Goal: Find contact information: Find contact information

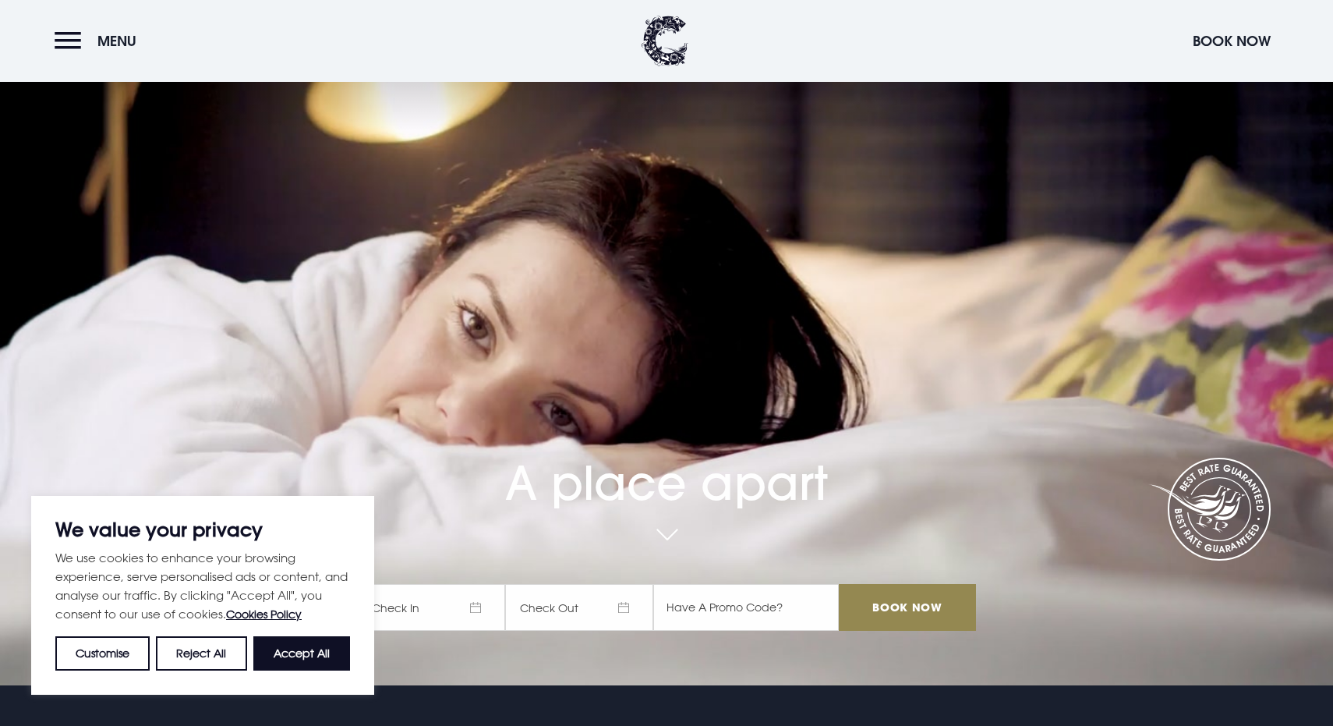
scroll to position [62, 0]
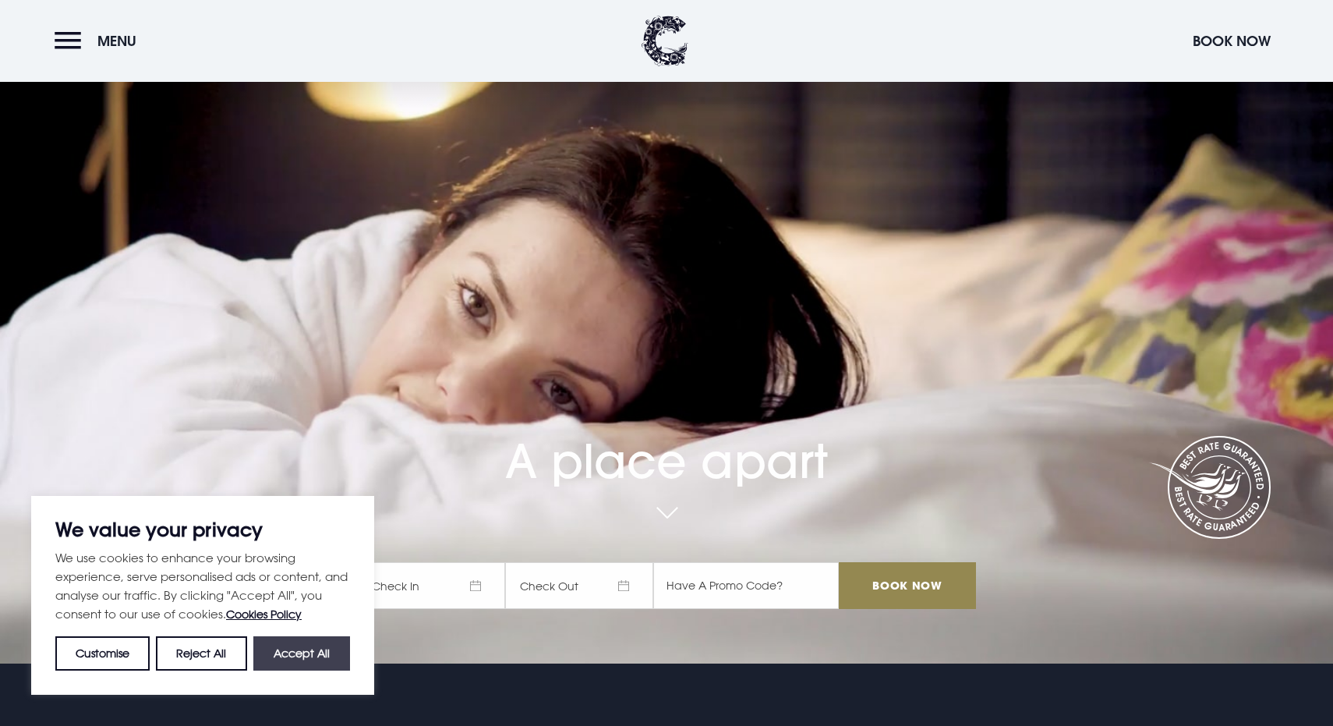
click at [304, 660] on button "Accept All" at bounding box center [301, 653] width 97 height 34
checkbox input "true"
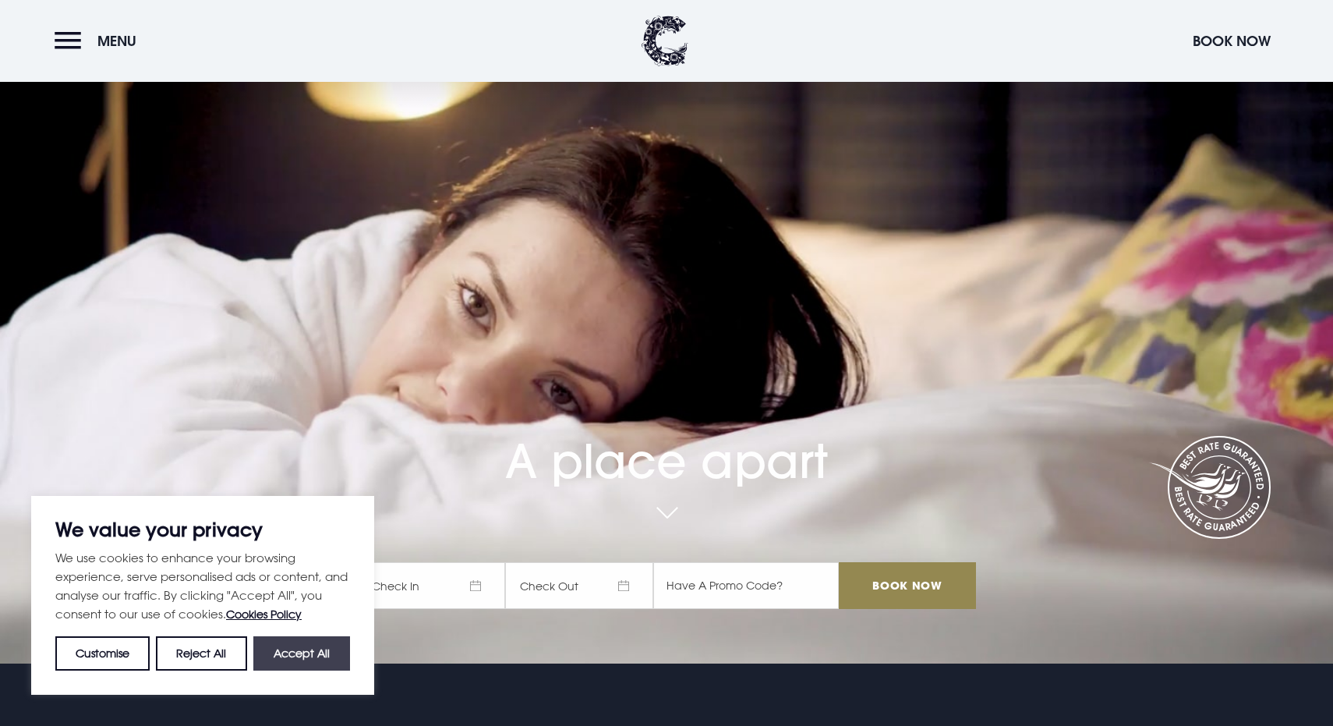
checkbox input "true"
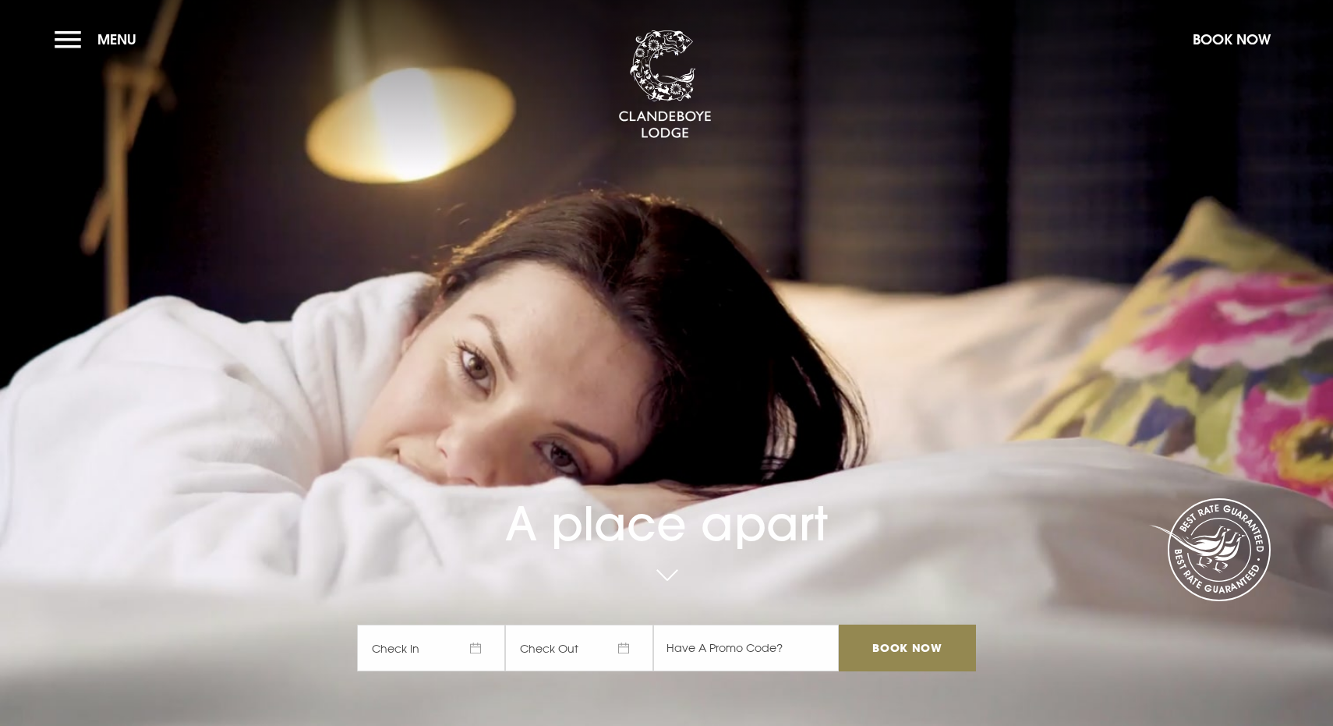
scroll to position [0, 0]
click at [76, 46] on button "Menu" at bounding box center [100, 40] width 90 height 34
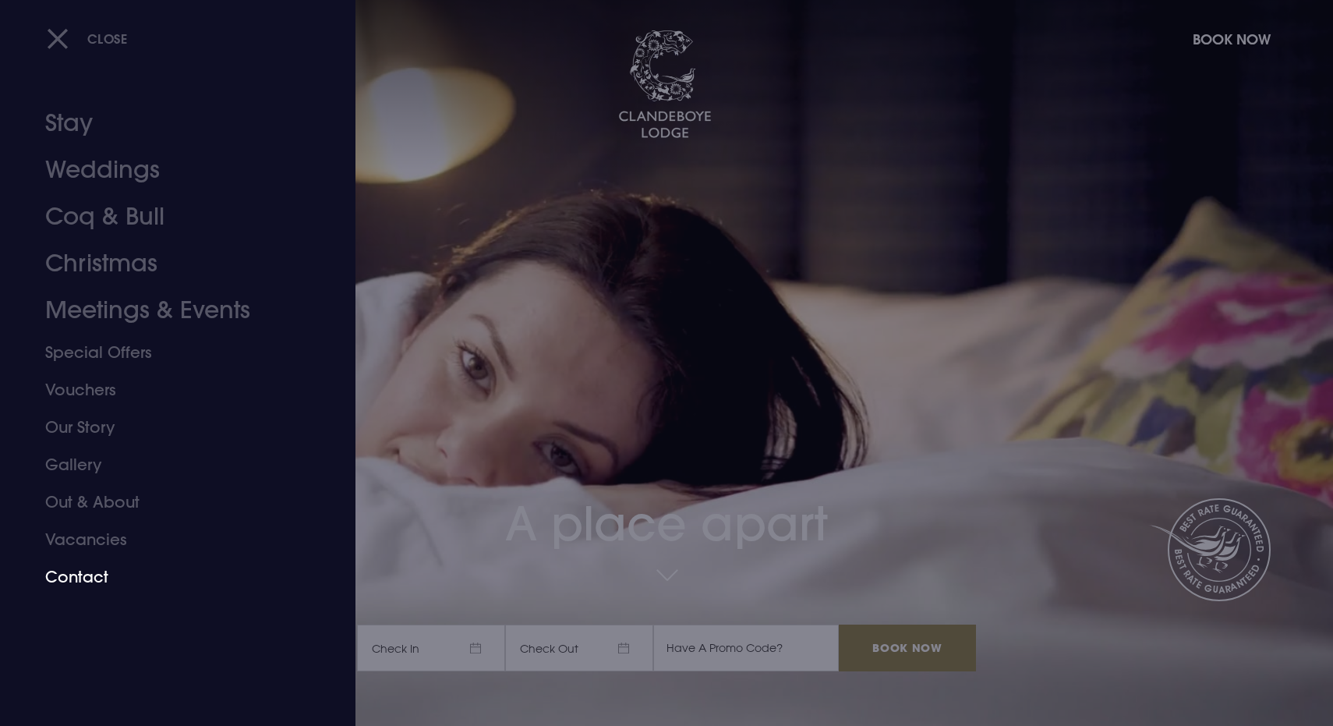
click at [82, 573] on link "Contact" at bounding box center [168, 576] width 246 height 37
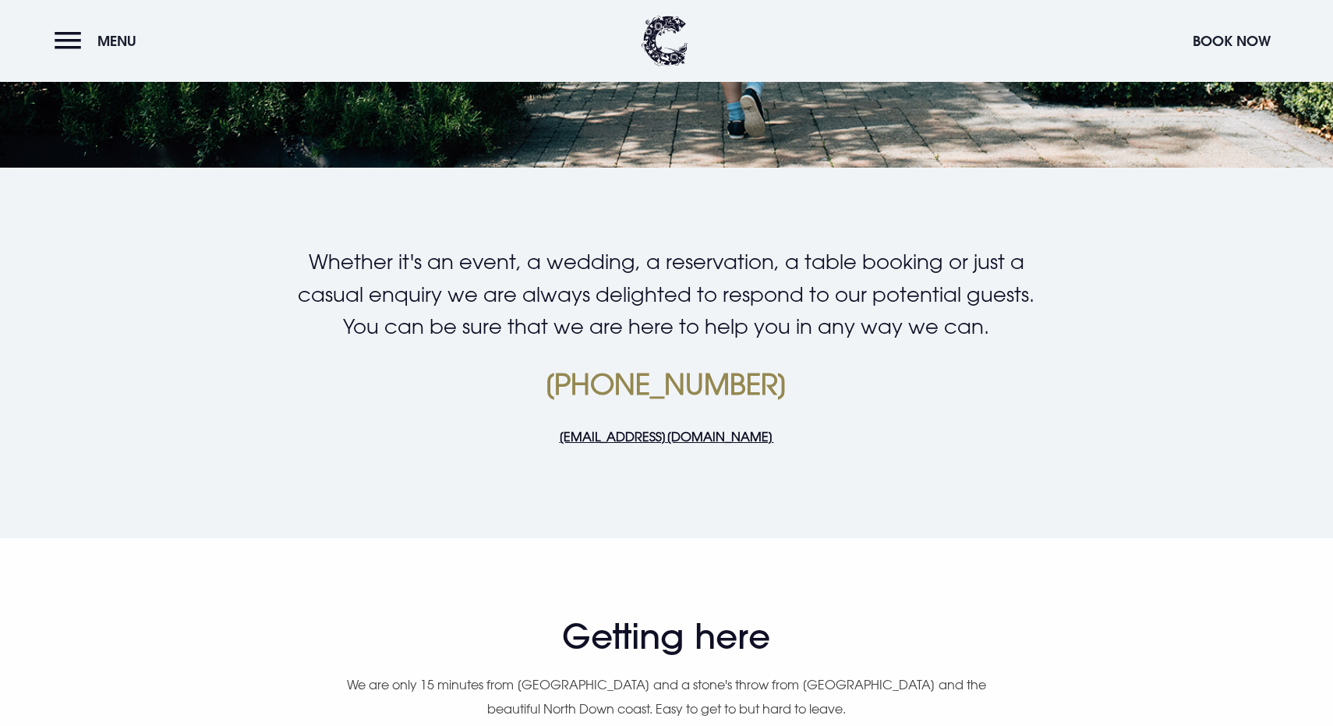
scroll to position [295, 0]
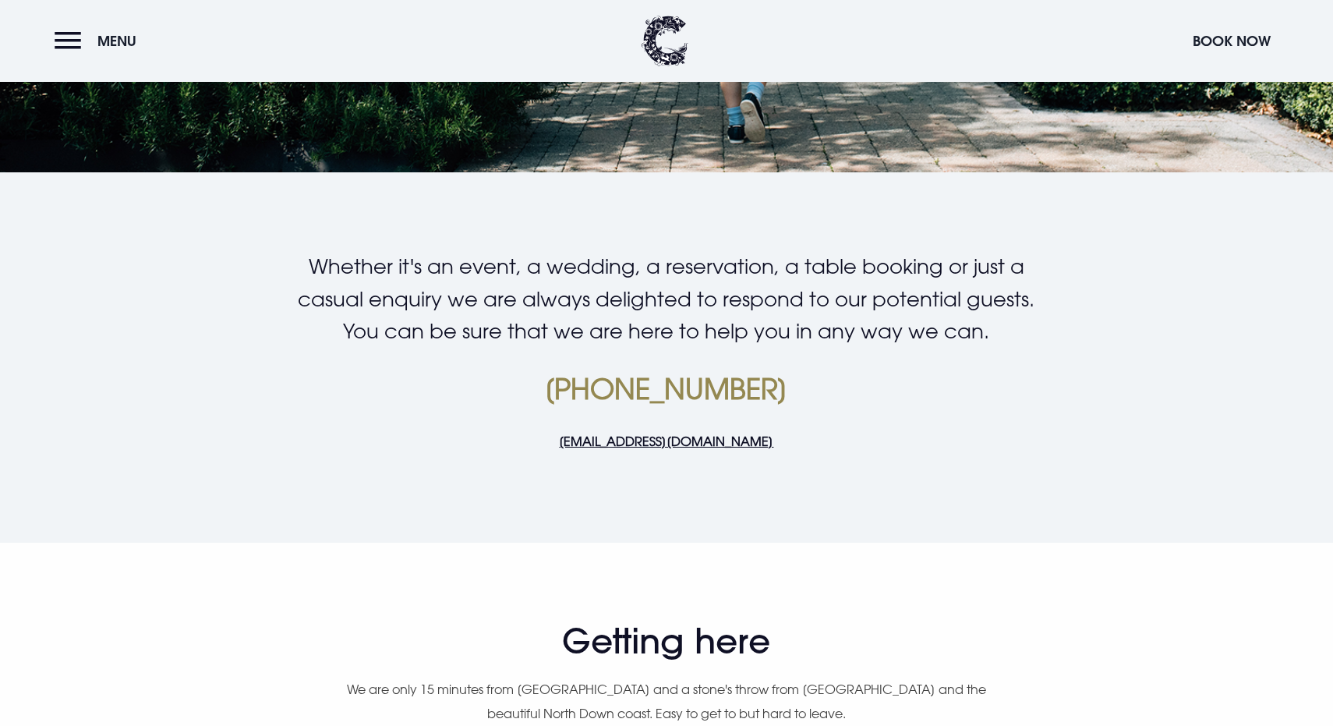
drag, startPoint x: 536, startPoint y: 442, endPoint x: 805, endPoint y: 437, distance: 268.9
click at [805, 437] on p "[EMAIL_ADDRESS][DOMAIN_NAME]" at bounding box center [666, 440] width 742 height 23
copy link "[EMAIL_ADDRESS][DOMAIN_NAME]"
